Goal: Transaction & Acquisition: Download file/media

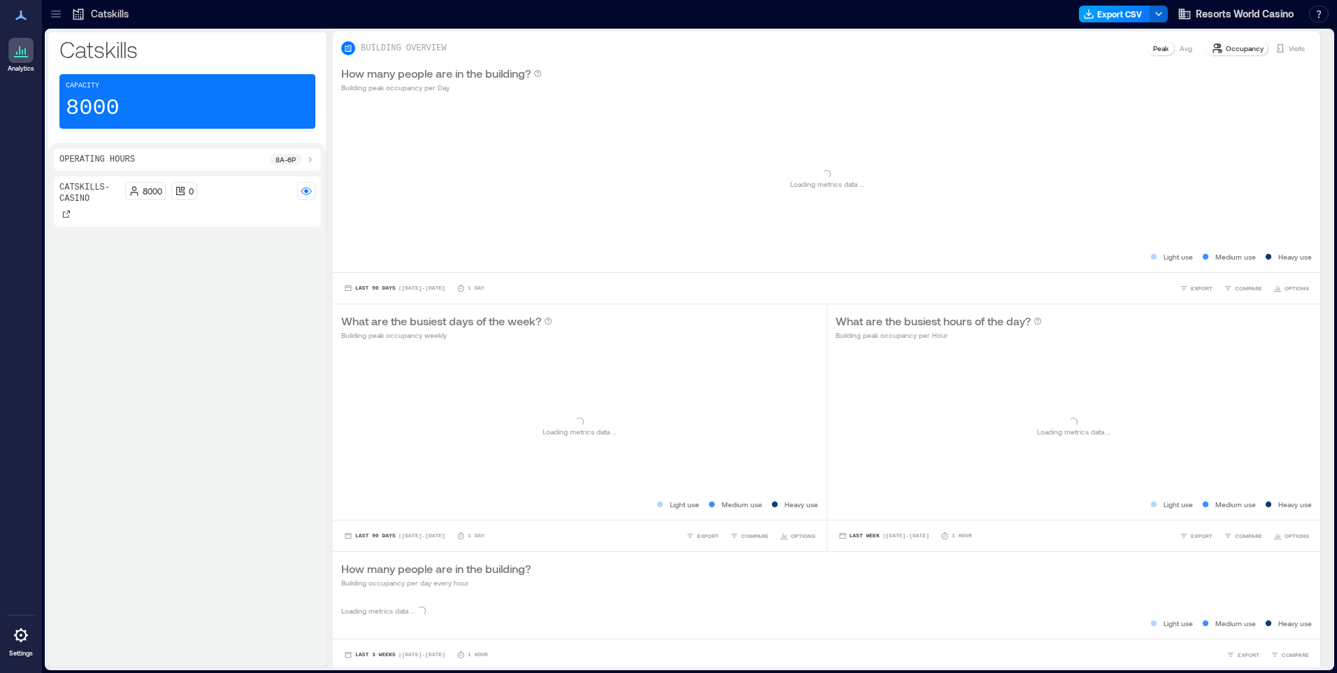
click at [1097, 13] on button "Export CSV" at bounding box center [1114, 14] width 71 height 17
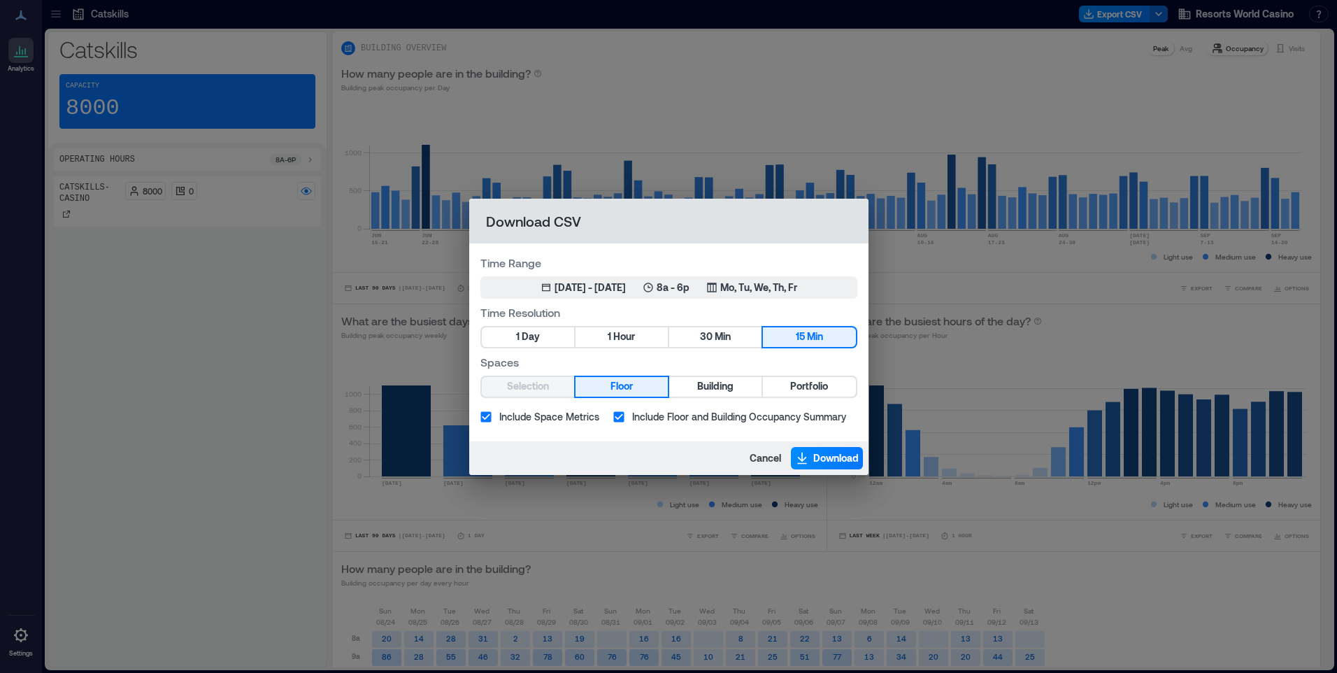
click at [808, 399] on div "Time Range Jun 17, 2025 - [DATE] 8a - 6p Mo, Tu, We, Th, Fr Time Resolution 1 D…" at bounding box center [668, 342] width 399 height 198
click at [808, 394] on span "Portfolio" at bounding box center [809, 386] width 38 height 17
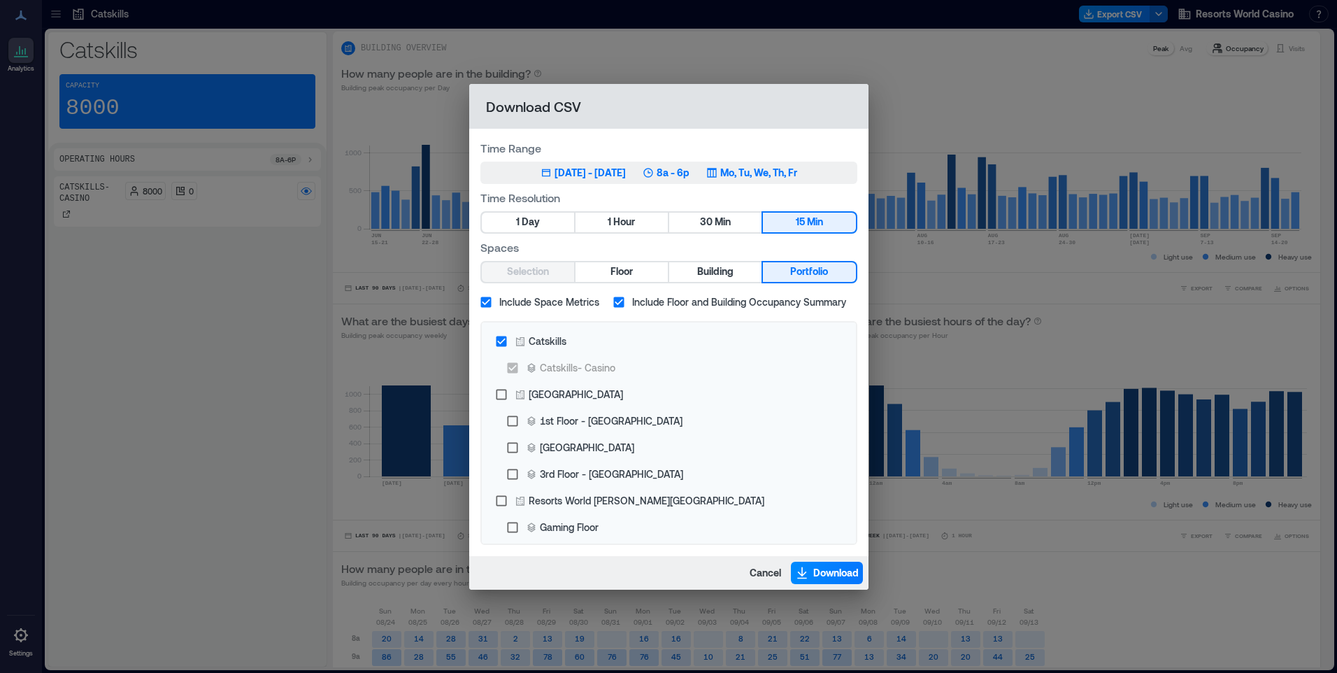
click at [797, 172] on p "Mo, Tu, We, Th, Fr" at bounding box center [758, 173] width 77 height 14
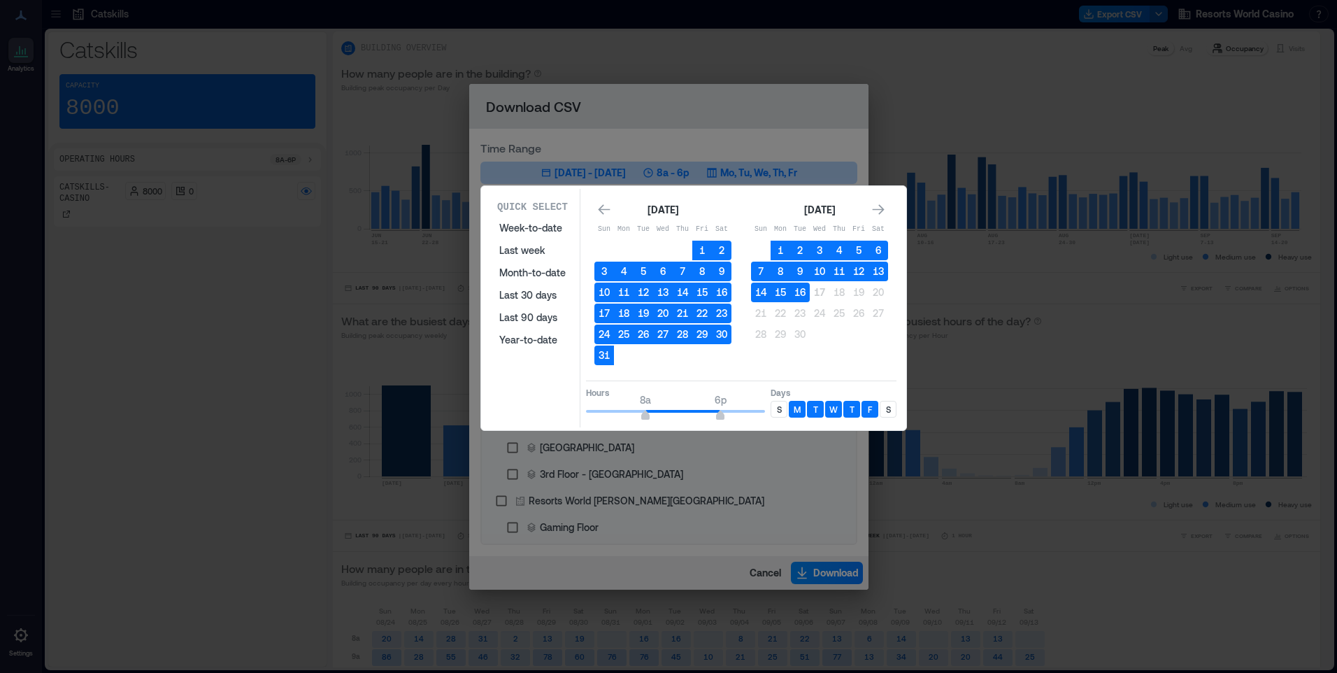
click at [777, 406] on p "S" at bounding box center [779, 408] width 5 height 11
click at [889, 410] on p "S" at bounding box center [888, 408] width 5 height 11
click at [805, 294] on button "16" at bounding box center [800, 293] width 20 height 20
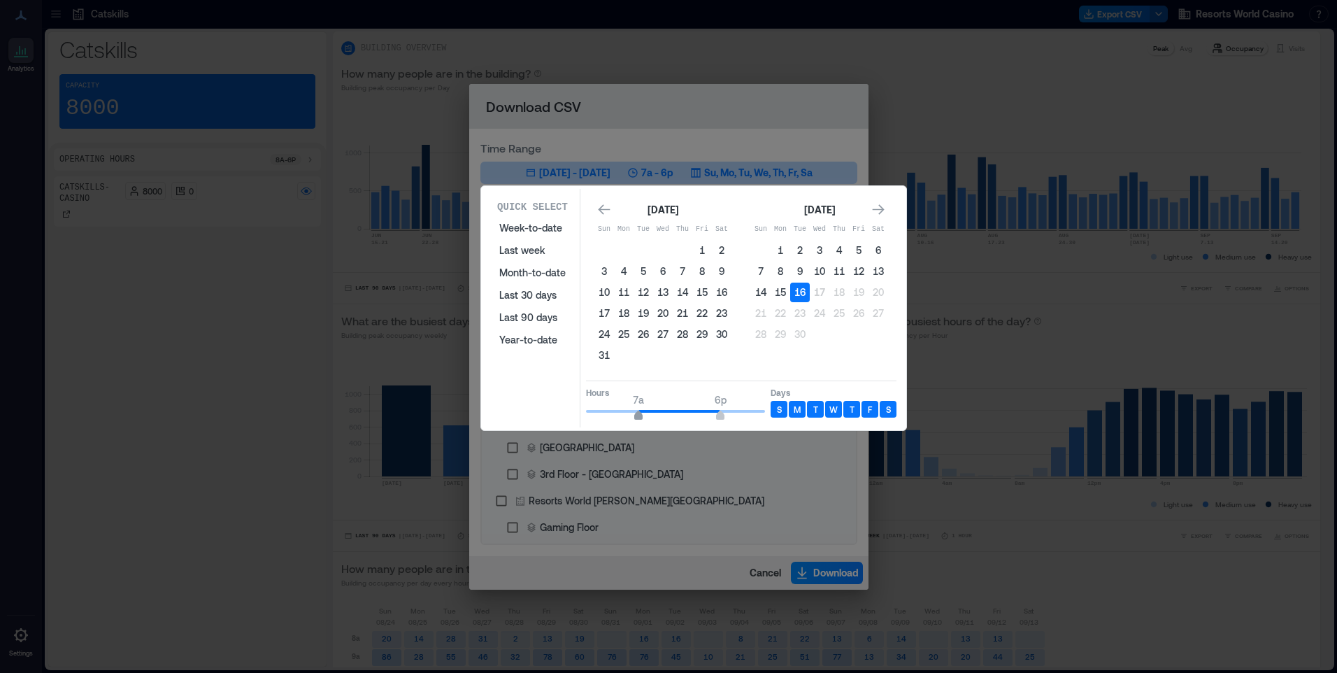
type input "*"
drag, startPoint x: 643, startPoint y: 411, endPoint x: 627, endPoint y: 416, distance: 16.8
click at [627, 416] on span "6a" at bounding box center [631, 417] width 8 height 6
type input "**"
drag, startPoint x: 750, startPoint y: 415, endPoint x: 799, endPoint y: 415, distance: 48.2
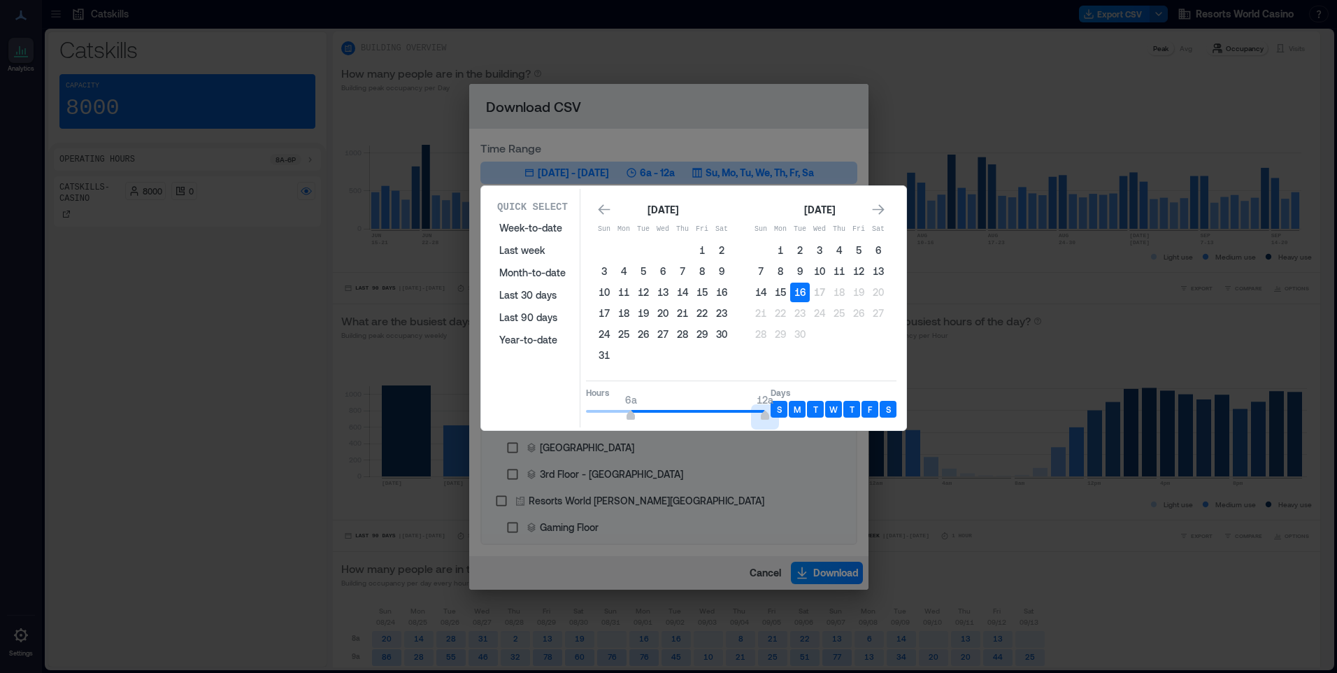
click at [796, 415] on div "Hours 6a 12a Days S M T W T F S" at bounding box center [741, 400] width 310 height 41
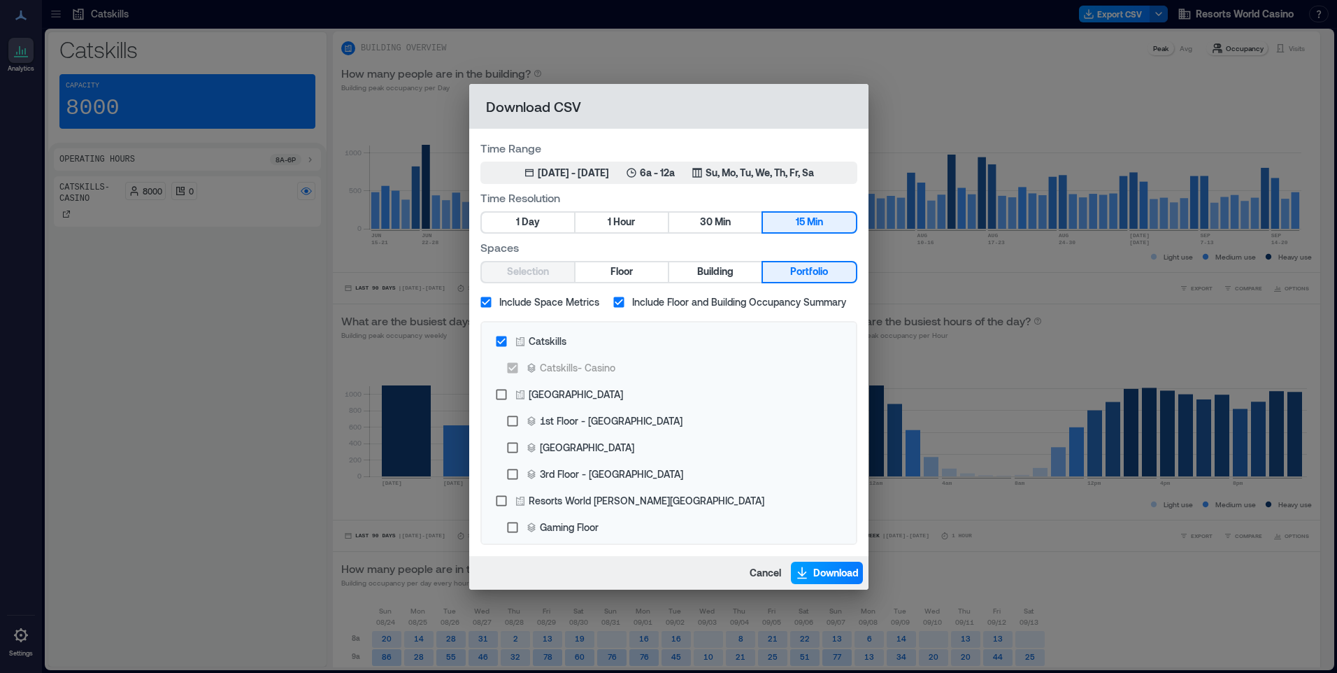
click at [813, 571] on span "Download" at bounding box center [835, 573] width 45 height 14
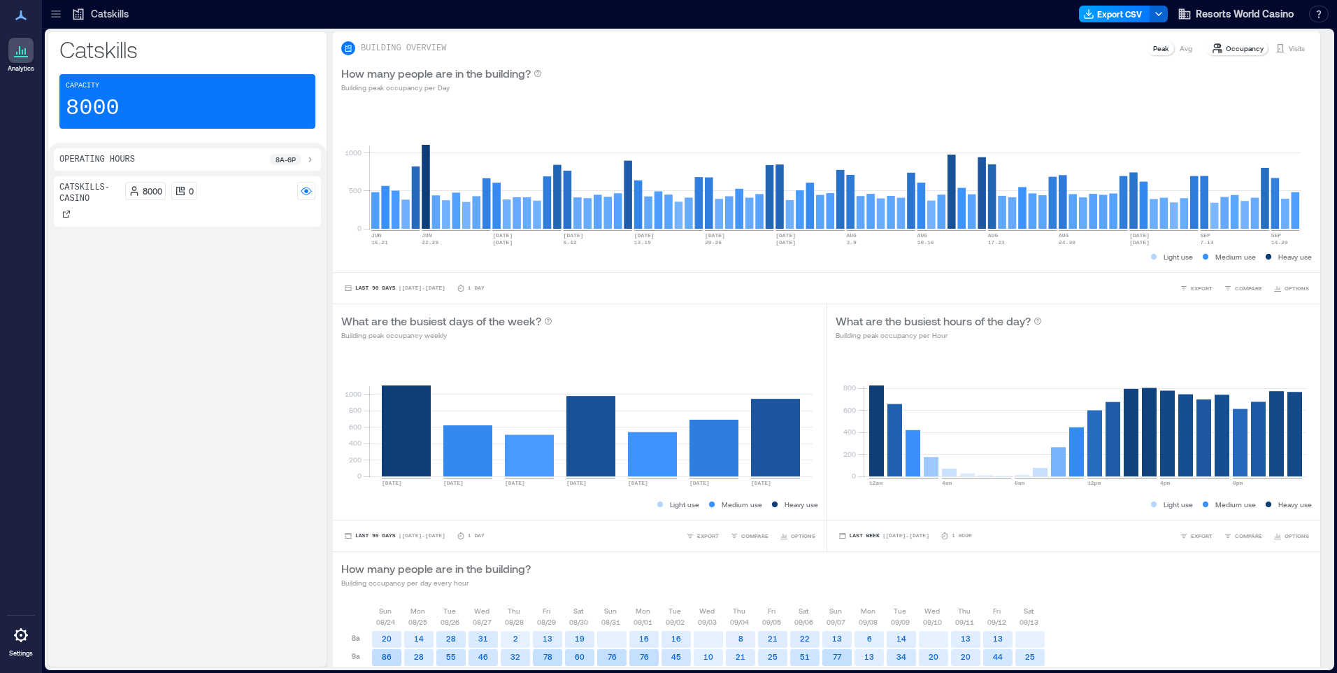
click at [1123, 10] on button "Export CSV" at bounding box center [1114, 14] width 71 height 17
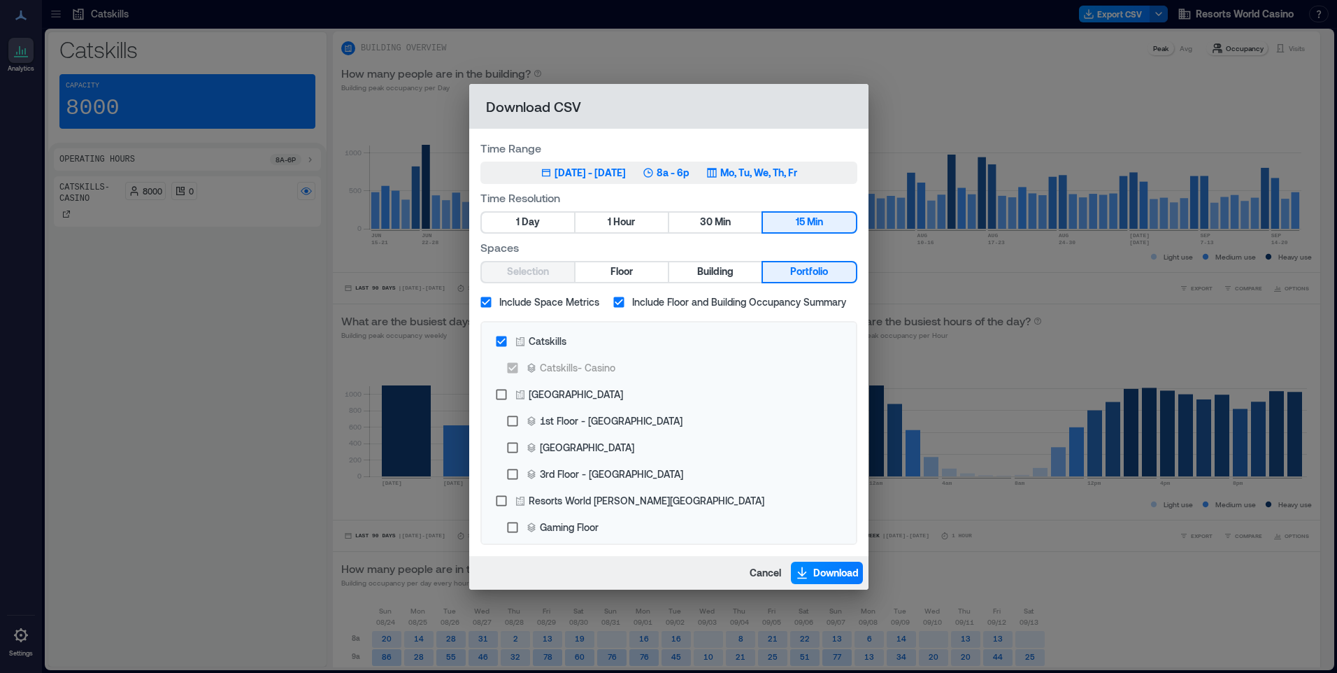
click at [797, 174] on p "Mo, Tu, We, Th, Fr" at bounding box center [758, 173] width 77 height 14
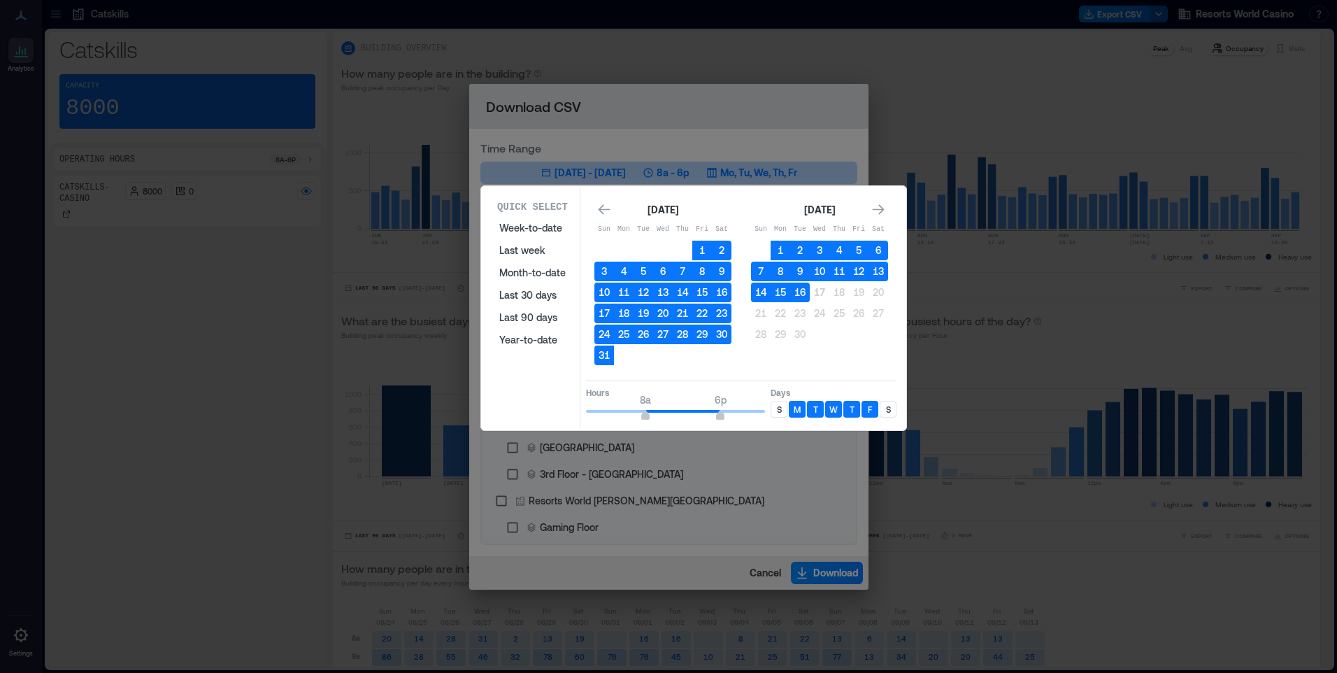
click at [781, 405] on div "S" at bounding box center [779, 409] width 17 height 17
click at [897, 410] on div "Quick Select Week-to-date Last week Month-to-date Last 30 days Last 90 days Yea…" at bounding box center [693, 308] width 417 height 238
click at [886, 410] on p "S" at bounding box center [888, 408] width 5 height 11
click at [803, 295] on button "16" at bounding box center [800, 293] width 20 height 20
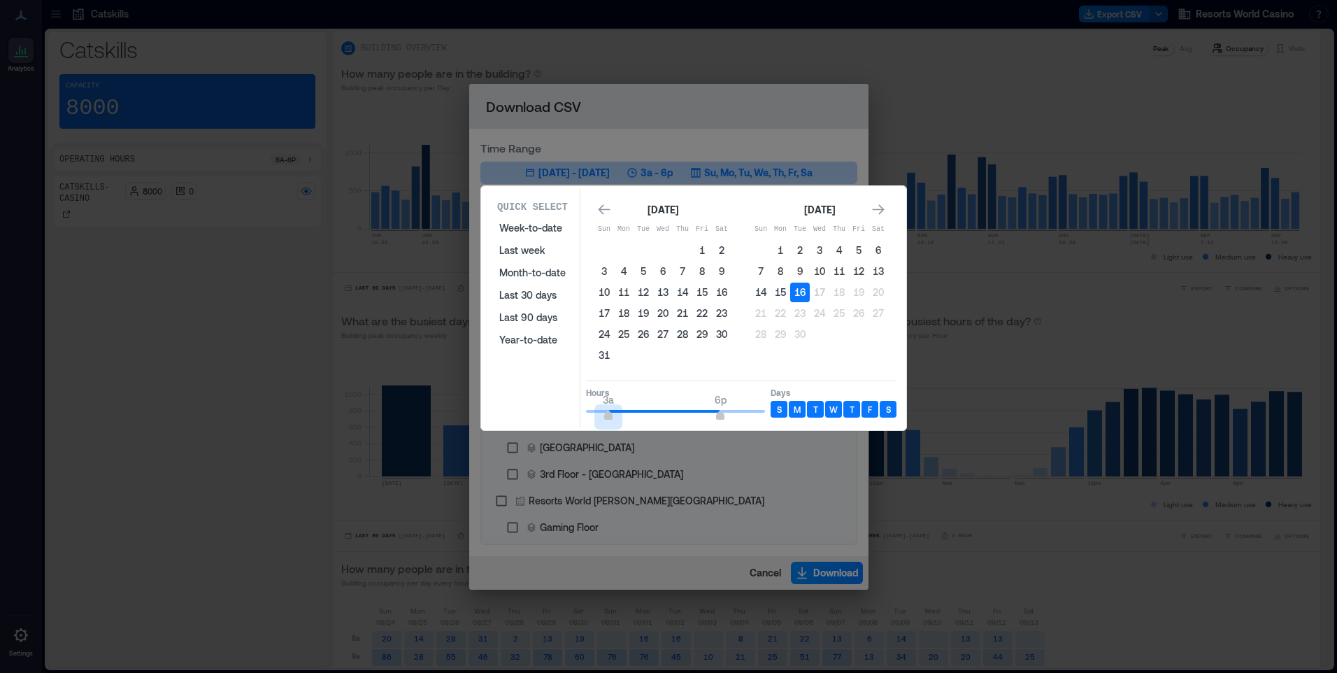
type input "*"
drag, startPoint x: 616, startPoint y: 410, endPoint x: 571, endPoint y: 415, distance: 45.8
click at [571, 415] on div "Quick Select Week-to-date Last week Month-to-date Last 30 days Last 90 days Yea…" at bounding box center [693, 308] width 417 height 238
type input "*"
drag, startPoint x: 722, startPoint y: 418, endPoint x: 631, endPoint y: 422, distance: 91.7
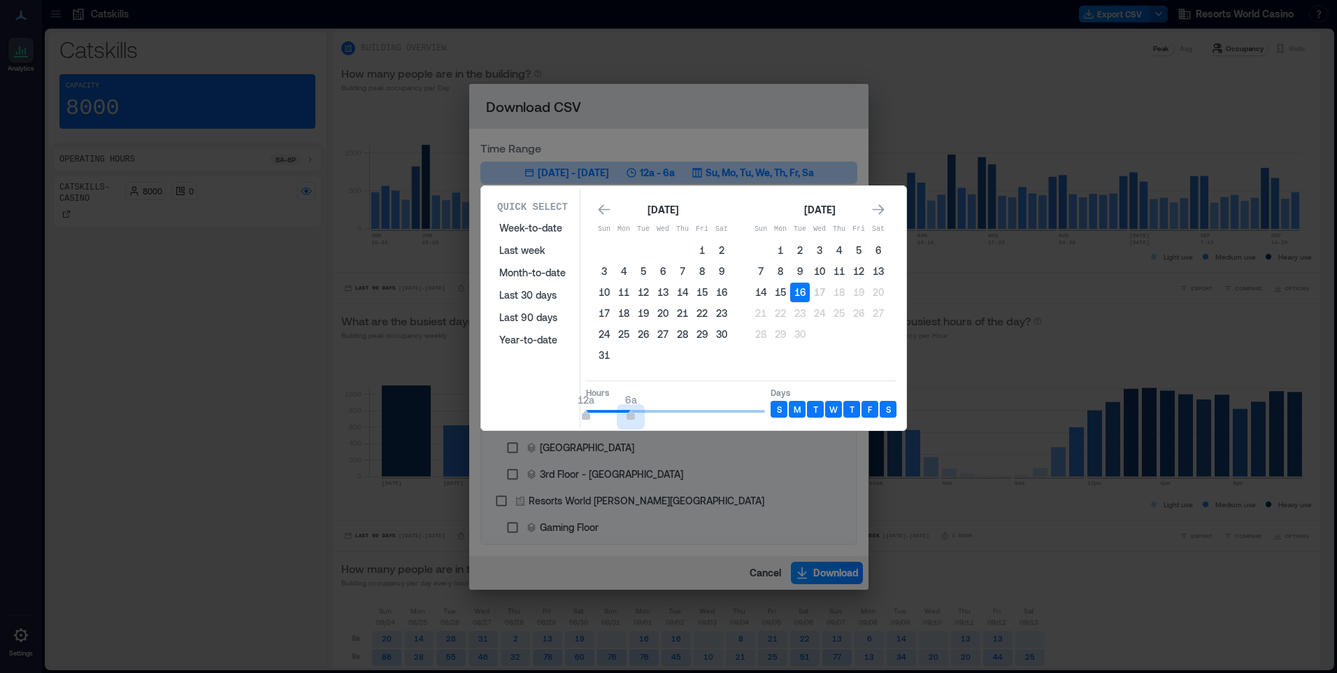
click at [631, 422] on div "Quick Select Week-to-date Last week Month-to-date Last 30 days Last 90 days Yea…" at bounding box center [693, 308] width 417 height 238
click at [688, 373] on div "[DATE] Sun Mon Tue Wed Thu Fri Sat 1 2 3 4 5 6 7 8 9 10 11 12 13 14 15 16 17 18…" at bounding box center [741, 284] width 310 height 182
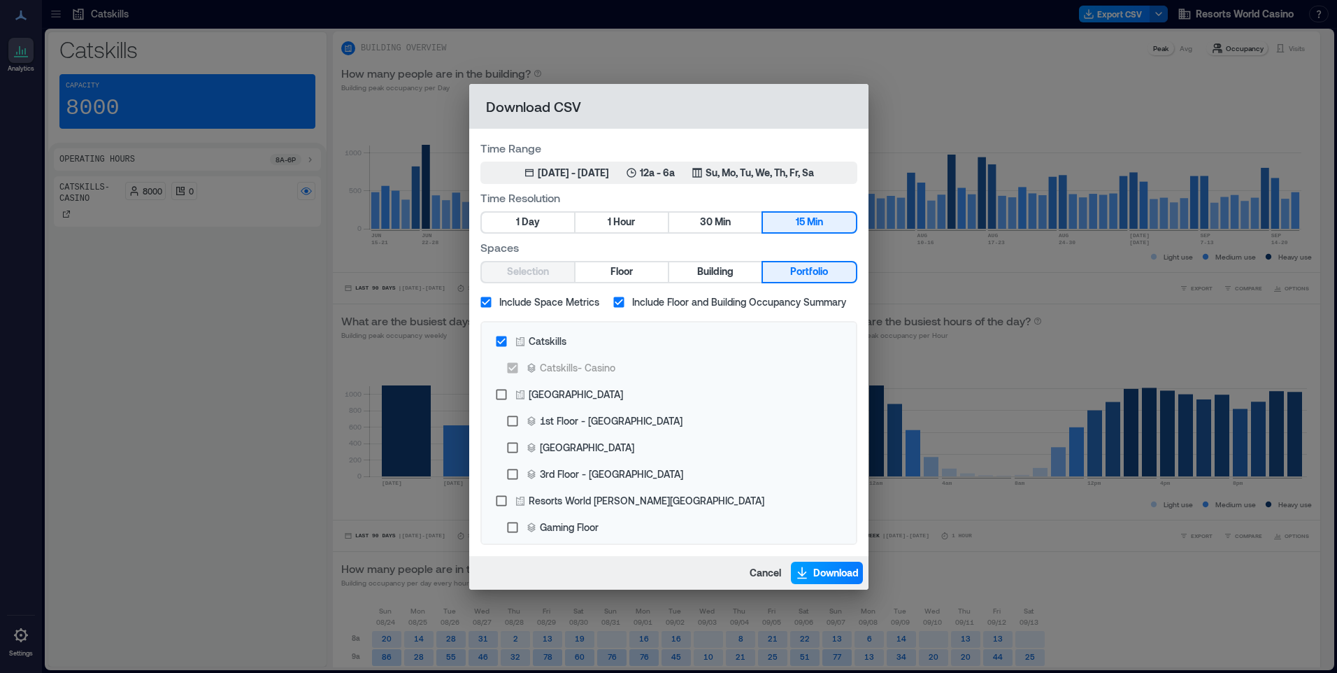
click at [816, 573] on span "Download" at bounding box center [835, 573] width 45 height 14
